Goal: Transaction & Acquisition: Download file/media

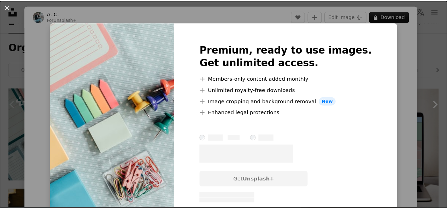
scroll to position [35, 0]
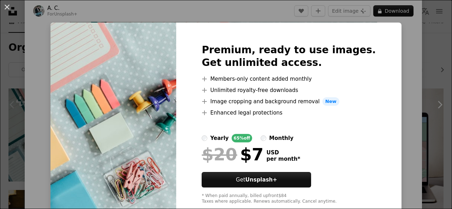
click at [428, 62] on div "An X shape Premium, ready to use images. Get unlimited access. A plus sign Memb…" at bounding box center [226, 104] width 452 height 209
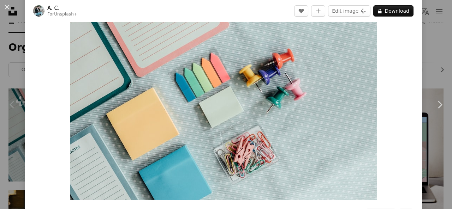
click at [11, 7] on button "An X shape" at bounding box center [7, 7] width 8 height 8
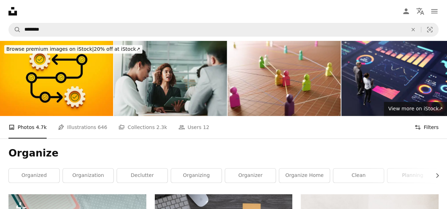
click at [423, 130] on button "Filters Filters" at bounding box center [426, 127] width 24 height 23
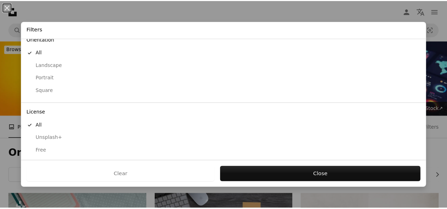
scroll to position [70, 0]
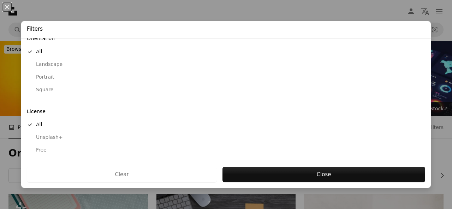
click at [41, 150] on div "Free" at bounding box center [226, 150] width 398 height 7
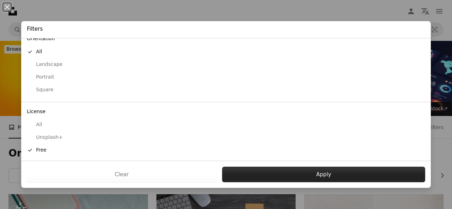
click at [309, 173] on button "Apply" at bounding box center [323, 175] width 203 height 16
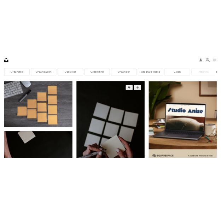
scroll to position [106, 0]
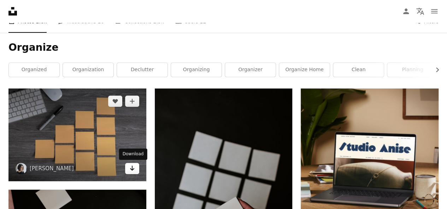
click at [133, 170] on icon "Arrow pointing down" at bounding box center [132, 168] width 6 height 8
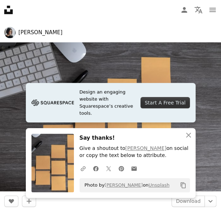
scroll to position [71, 0]
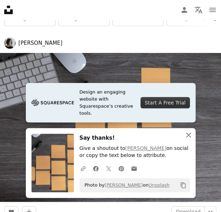
click at [187, 135] on icon "An X shape" at bounding box center [188, 135] width 8 height 8
